Goal: Task Accomplishment & Management: Manage account settings

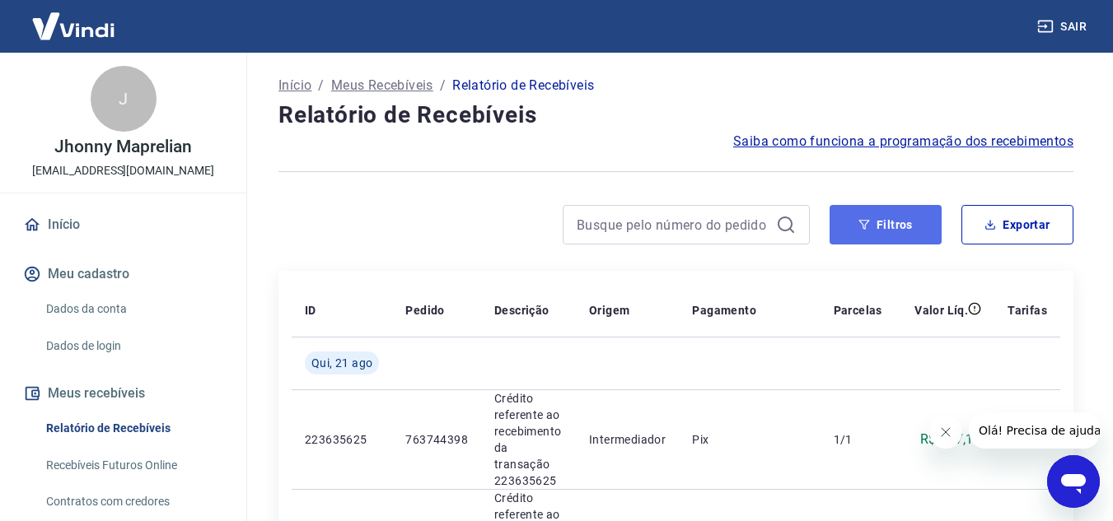
click at [878, 222] on button "Filtros" at bounding box center [885, 225] width 112 height 40
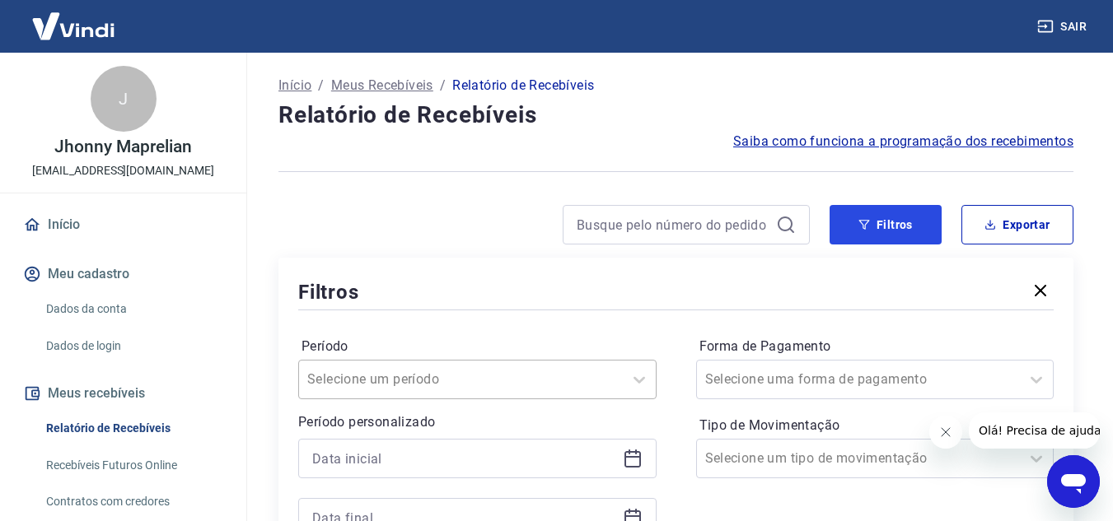
scroll to position [82, 0]
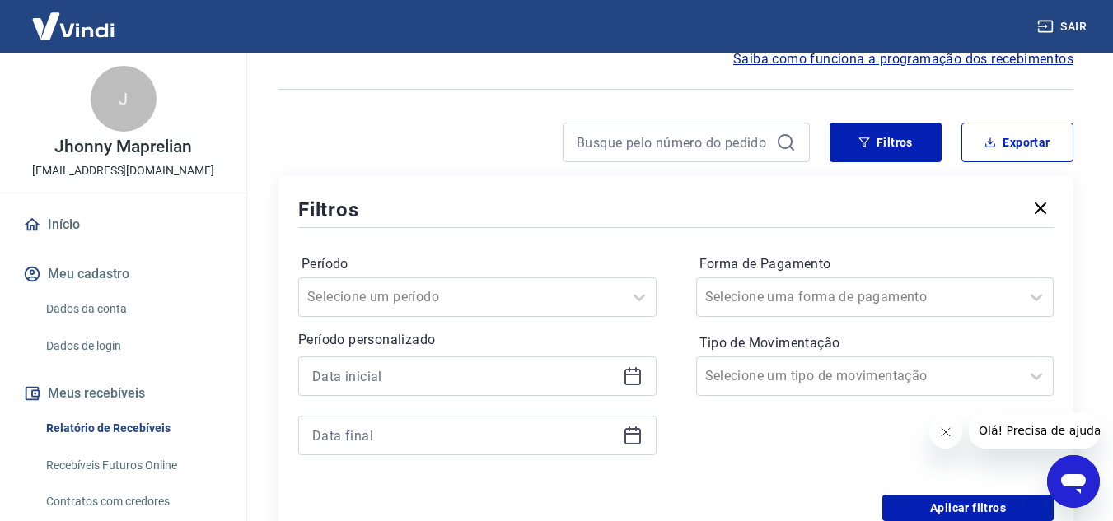
click at [626, 376] on icon at bounding box center [633, 377] width 20 height 20
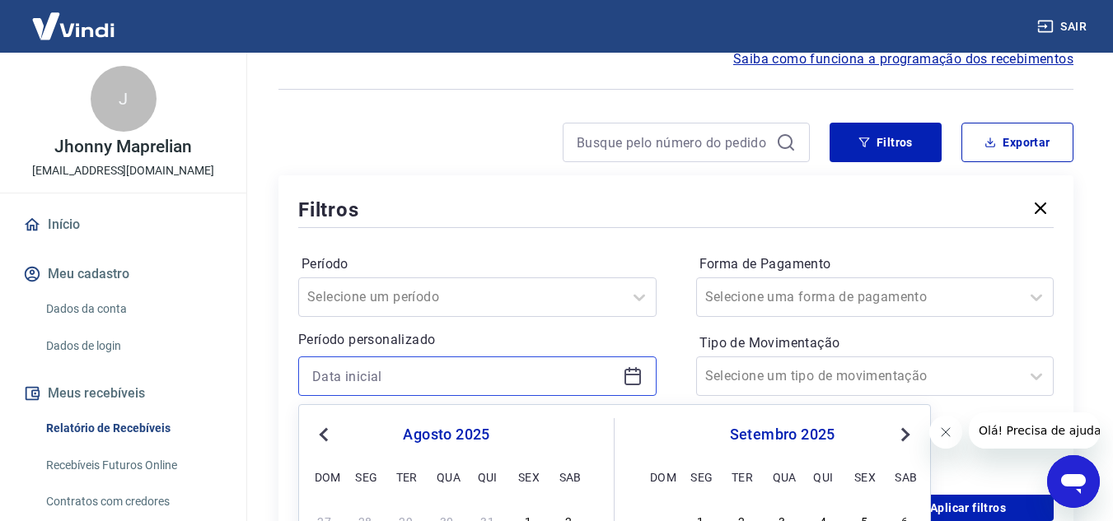
scroll to position [247, 0]
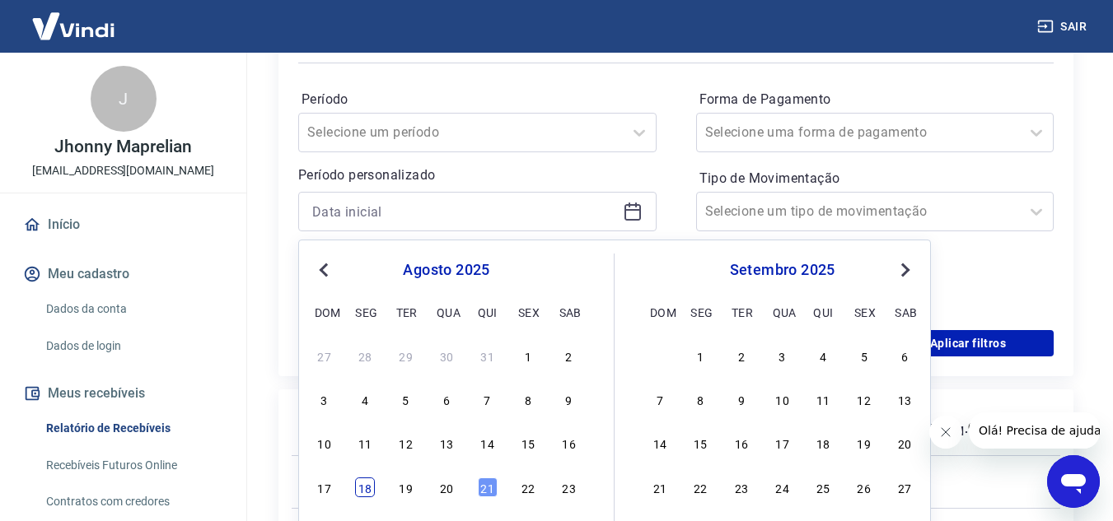
click at [361, 492] on div "18" at bounding box center [365, 488] width 20 height 20
type input "18/08/2025"
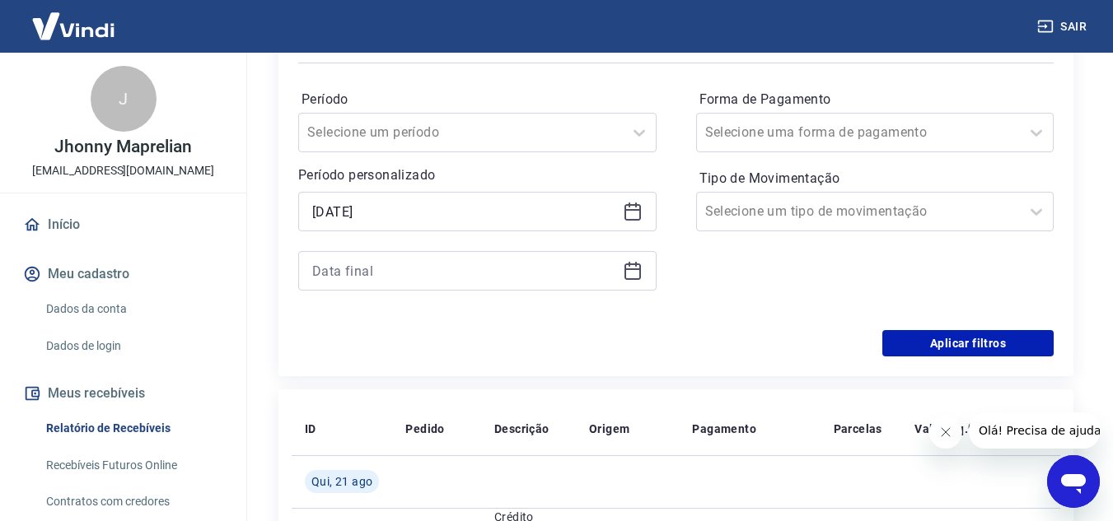
click at [638, 277] on icon at bounding box center [633, 271] width 20 height 20
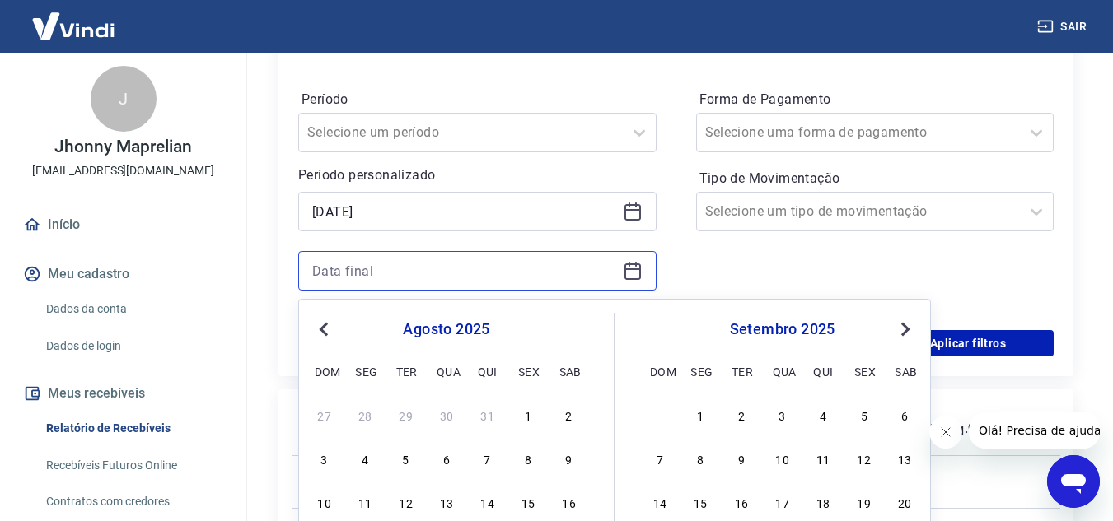
scroll to position [329, 0]
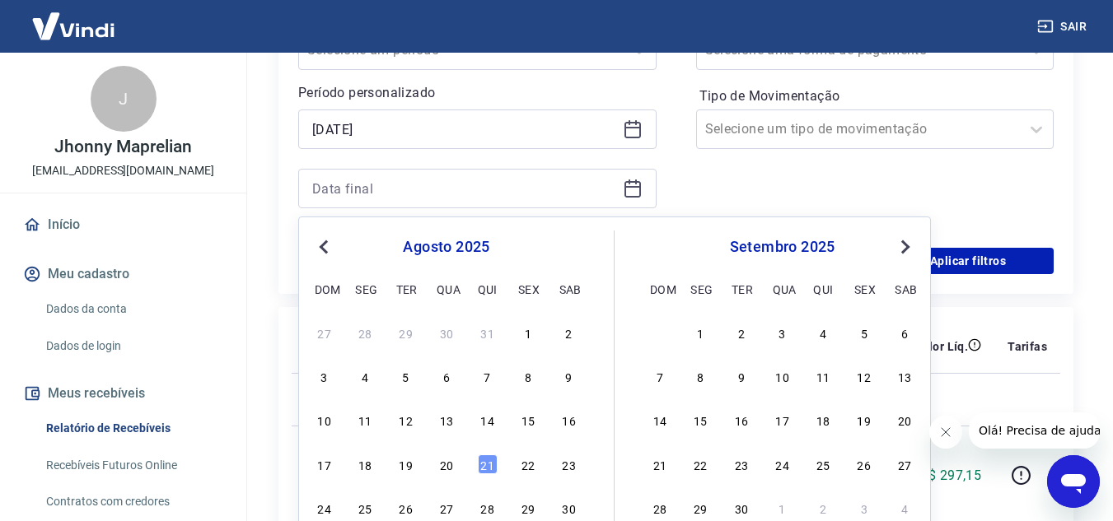
click at [488, 463] on div "21" at bounding box center [488, 465] width 20 height 20
click at [813, 182] on div "Forma de Pagamento Selecione uma forma de pagamento Tipo de Movimentação Seleci…" at bounding box center [875, 116] width 358 height 224
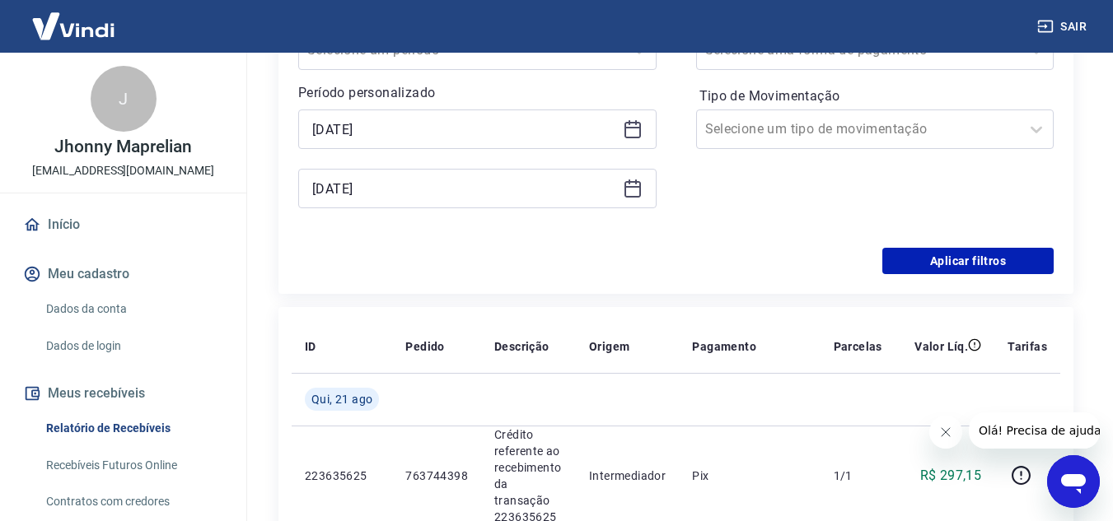
type input "21/08/2025"
click at [992, 258] on button "Aplicar filtros" at bounding box center [967, 261] width 171 height 26
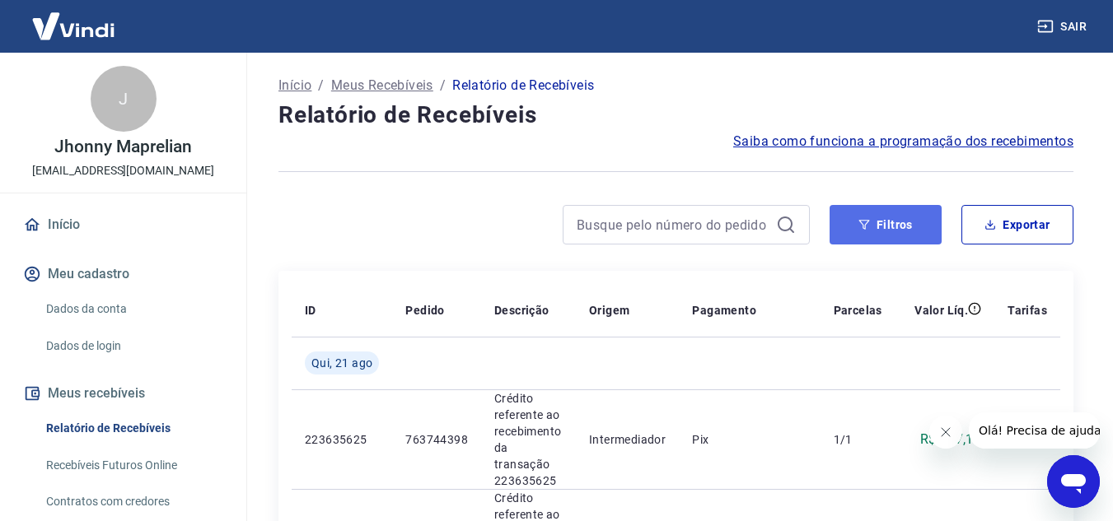
click at [887, 223] on button "Filtros" at bounding box center [885, 225] width 112 height 40
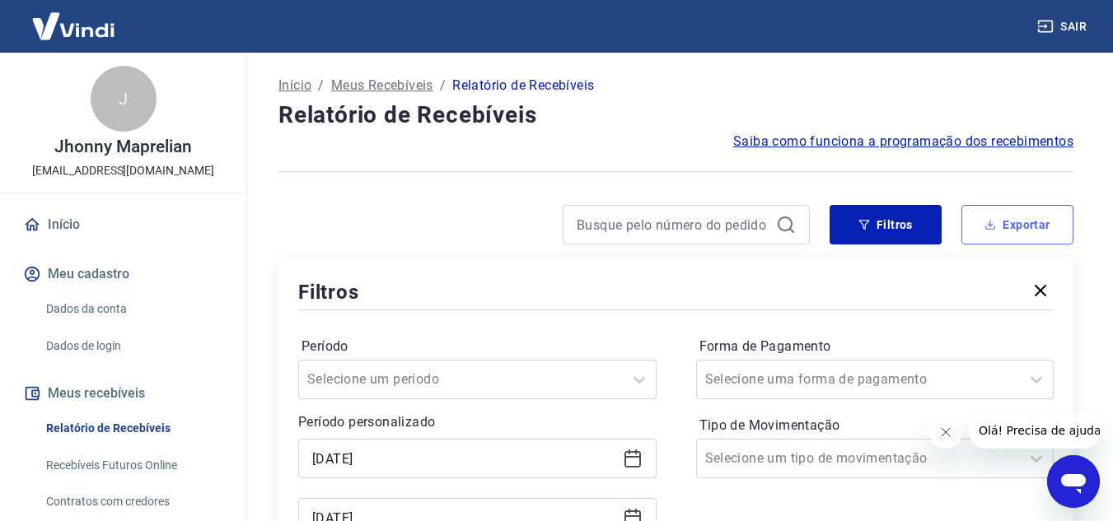
click at [1039, 222] on button "Exportar" at bounding box center [1017, 225] width 112 height 40
type input "18/08/2025"
type input "21/08/2025"
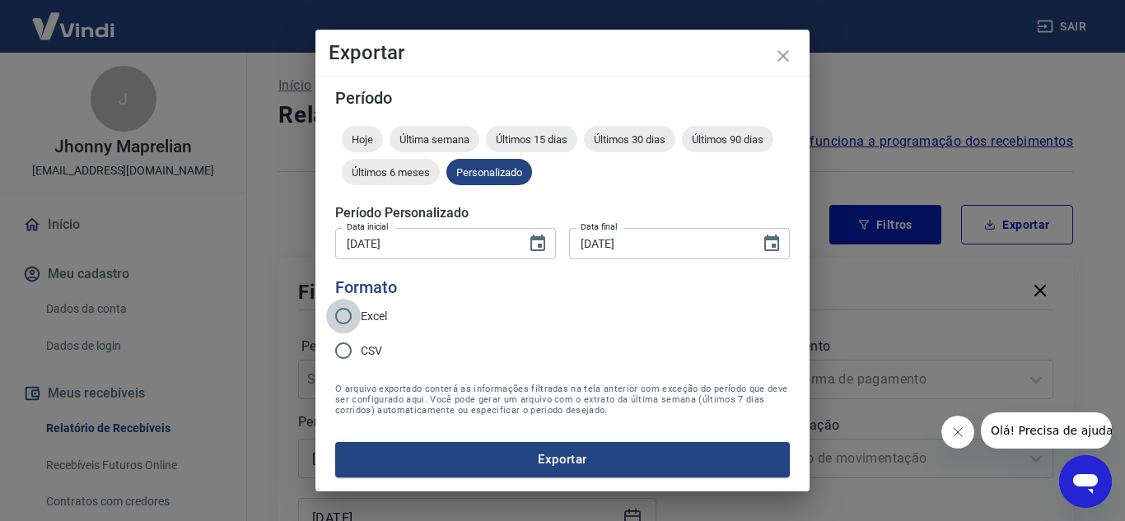
click at [348, 315] on input "Excel" at bounding box center [343, 316] width 35 height 35
radio input "true"
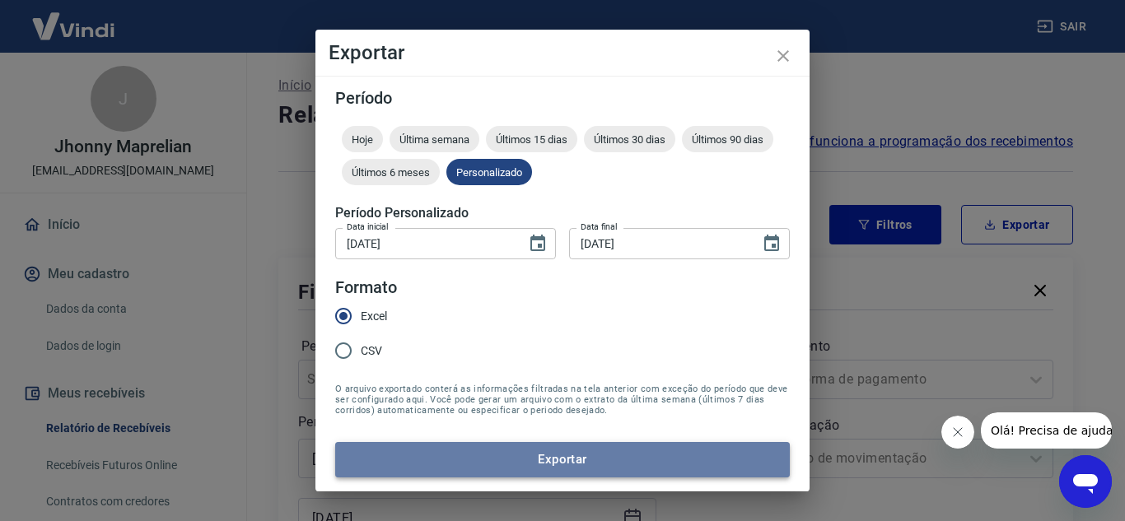
click at [505, 459] on button "Exportar" at bounding box center [562, 459] width 455 height 35
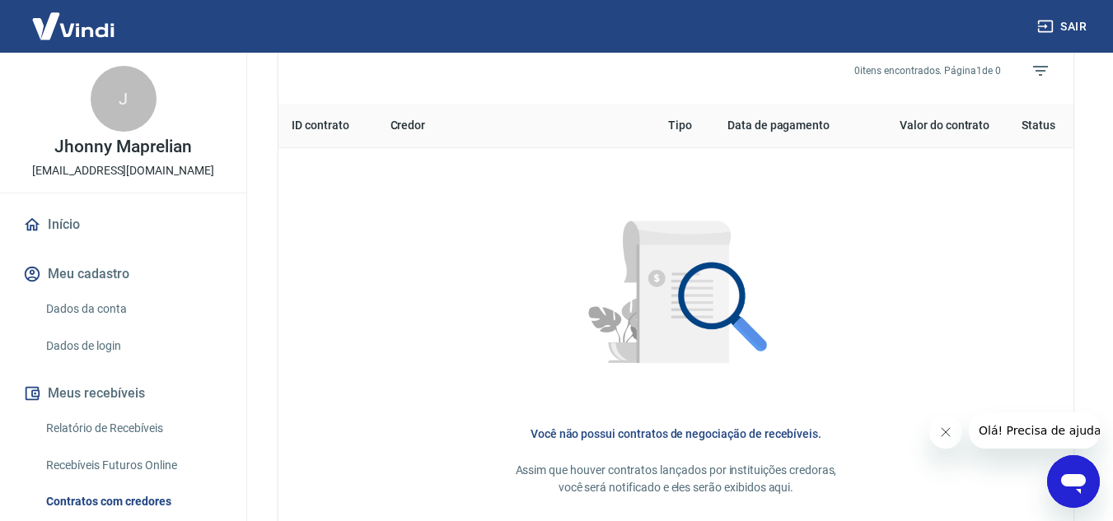
scroll to position [659, 0]
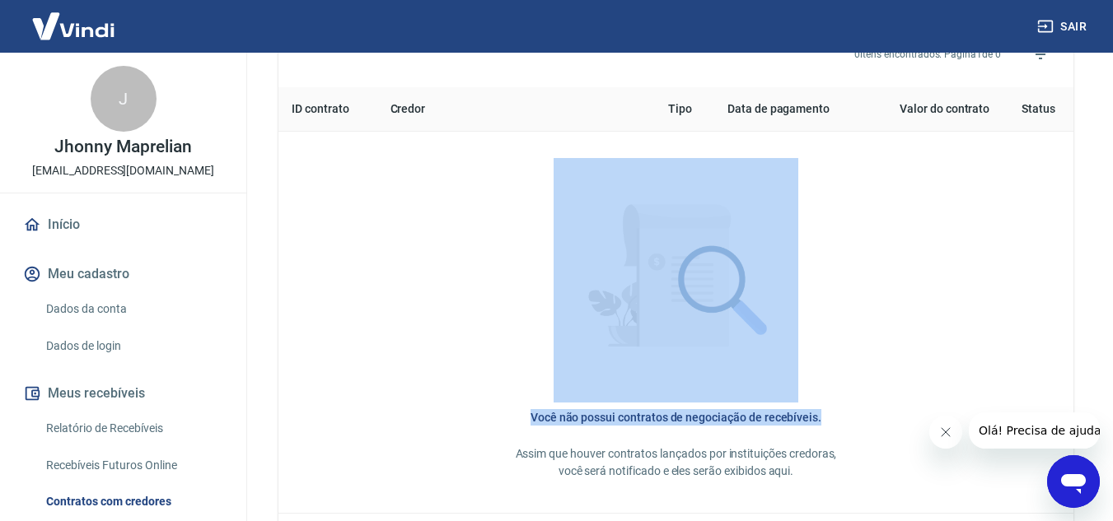
drag, startPoint x: 823, startPoint y: 416, endPoint x: 502, endPoint y: 401, distance: 320.7
click at [504, 401] on div "Você não possui contratos de negociação de recebíveis. Assim que houver contrat…" at bounding box center [676, 322] width 768 height 355
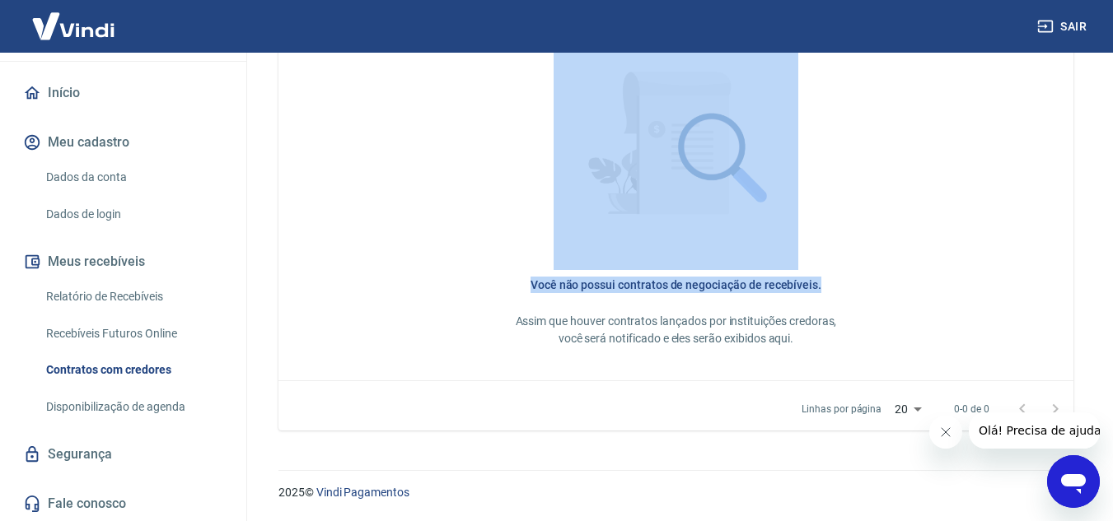
scroll to position [165, 0]
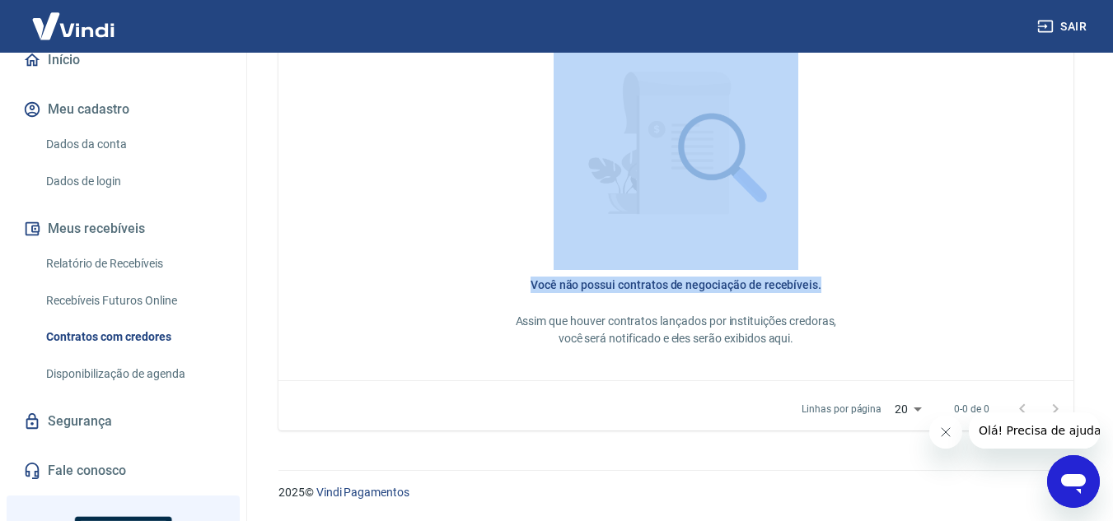
click at [157, 368] on link "Disponibilização de agenda" at bounding box center [133, 374] width 187 height 34
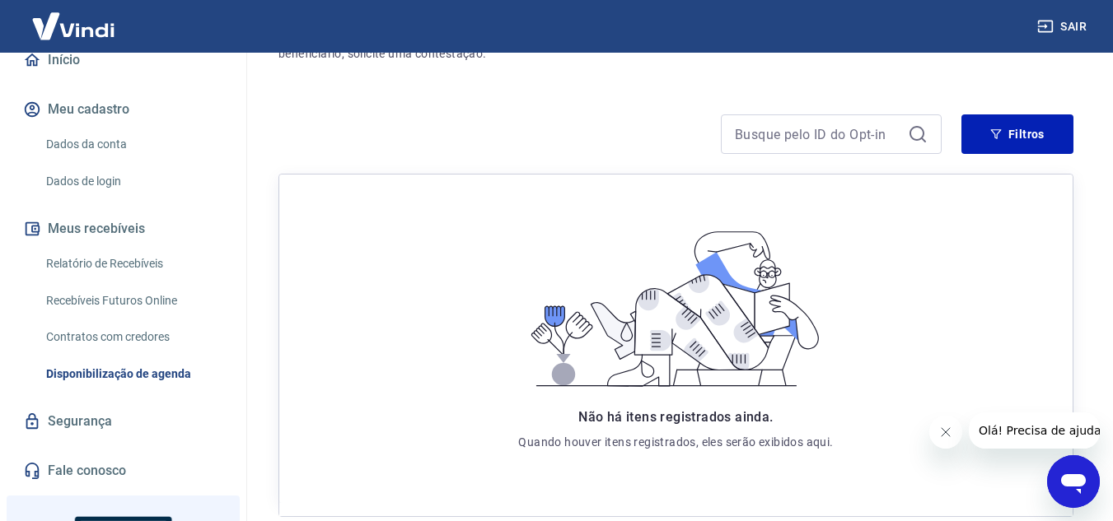
scroll to position [247, 0]
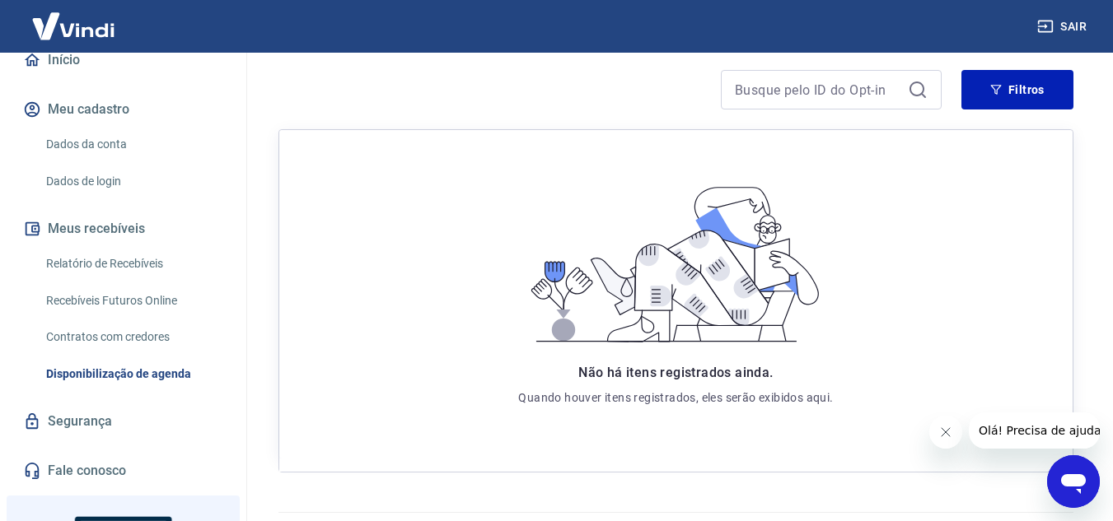
click at [155, 301] on link "Recebíveis Futuros Online" at bounding box center [133, 301] width 187 height 34
